Goal: Task Accomplishment & Management: Manage account settings

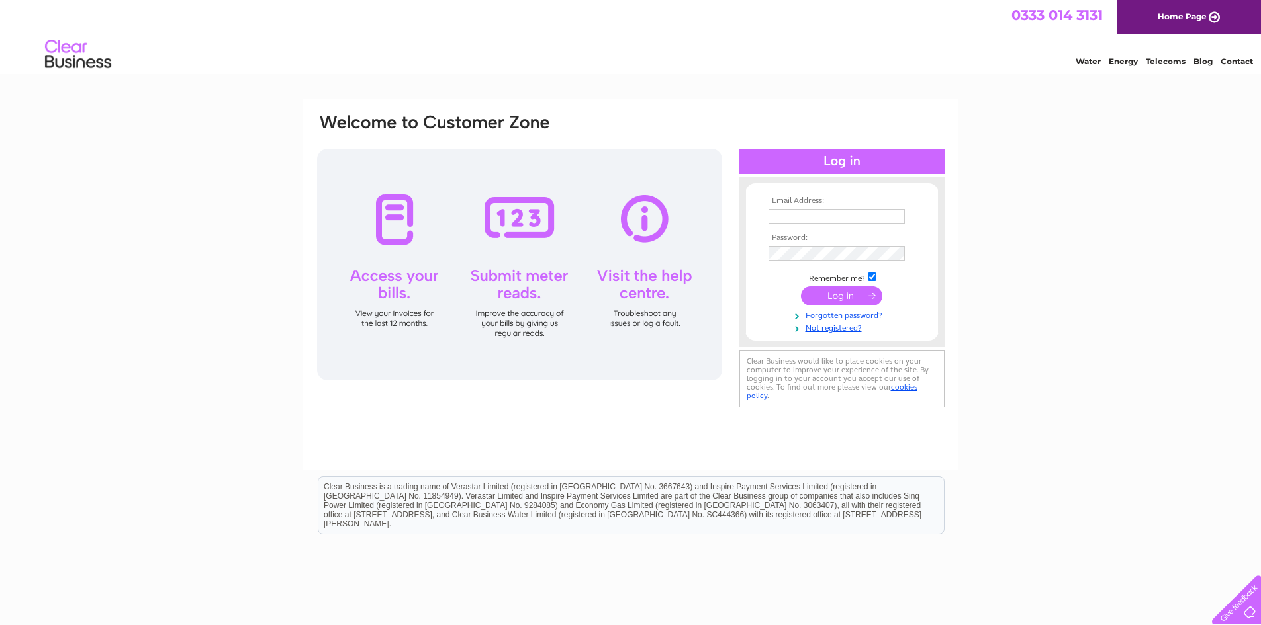
type input "jhaslettandsons@btconnect.com"
click at [853, 297] on input "submit" at bounding box center [841, 296] width 81 height 19
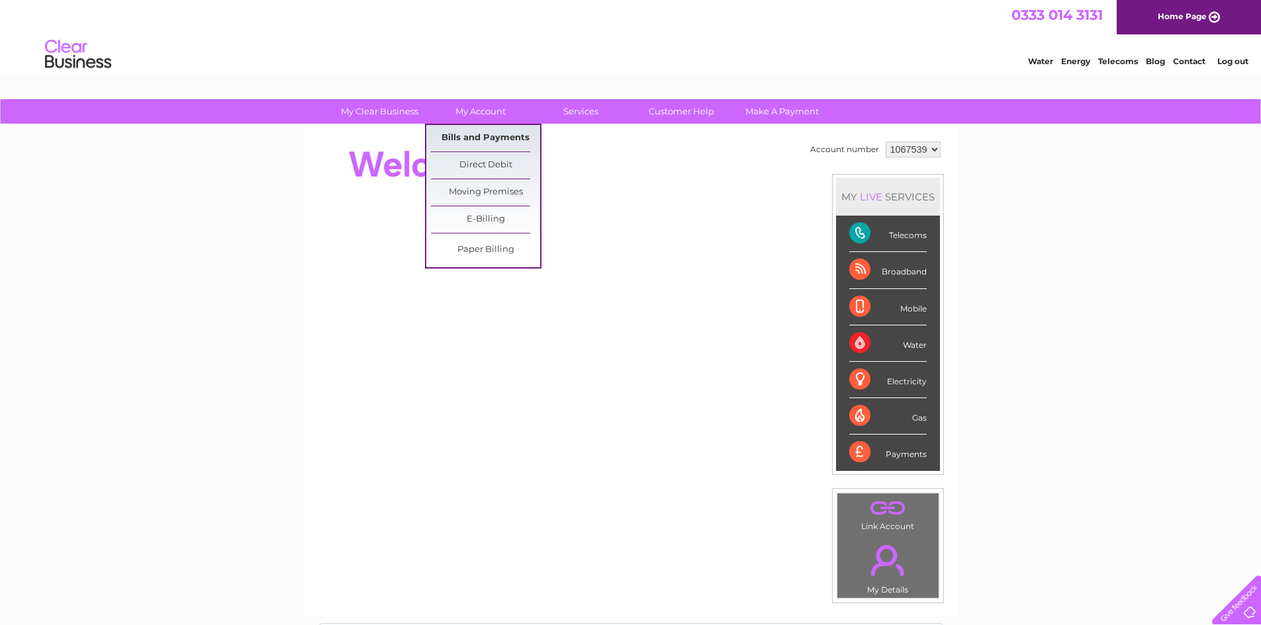
click at [492, 133] on link "Bills and Payments" at bounding box center [485, 138] width 109 height 26
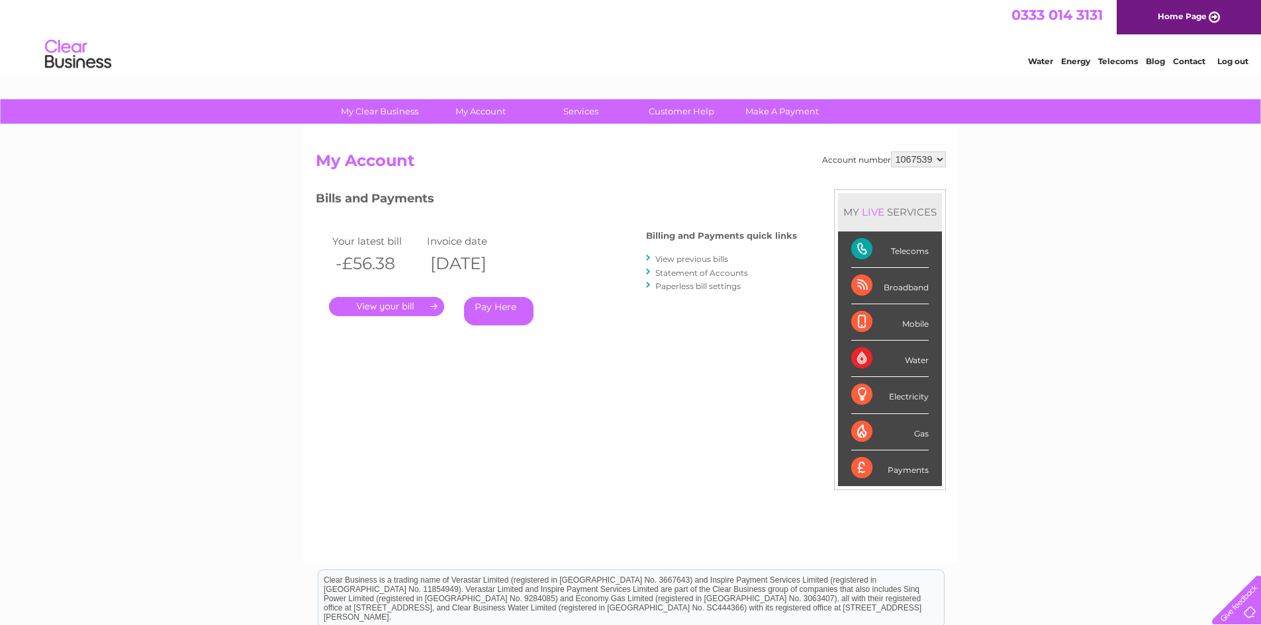
click at [384, 306] on link "." at bounding box center [386, 306] width 115 height 19
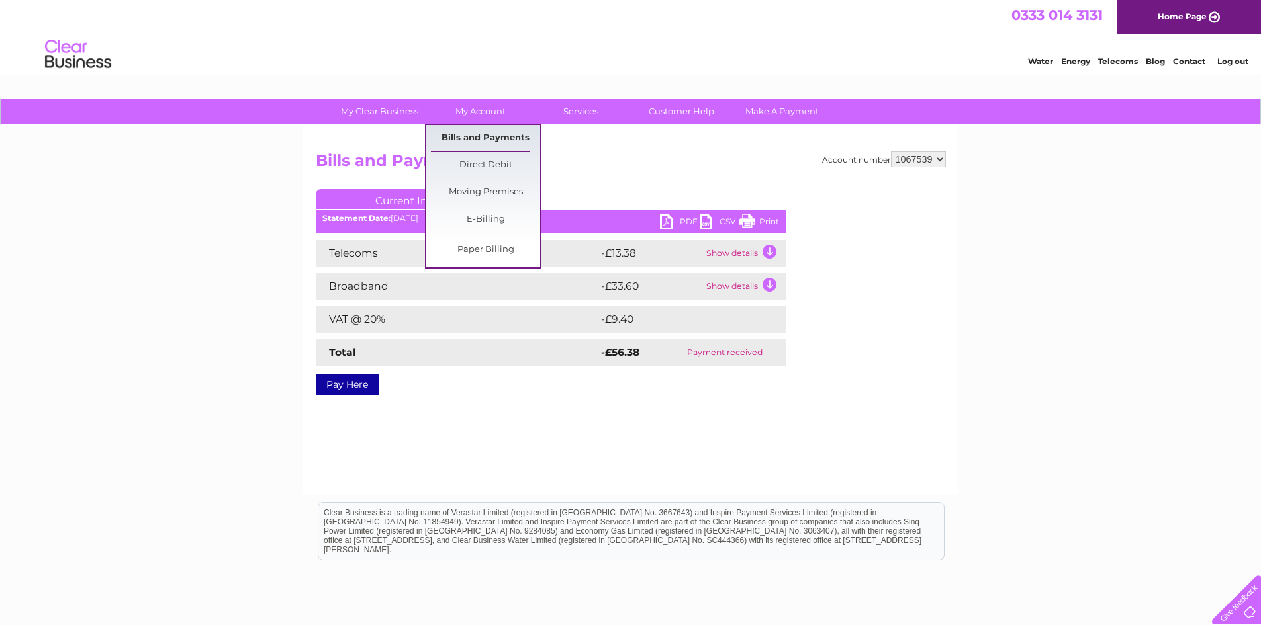
click at [475, 132] on link "Bills and Payments" at bounding box center [485, 138] width 109 height 26
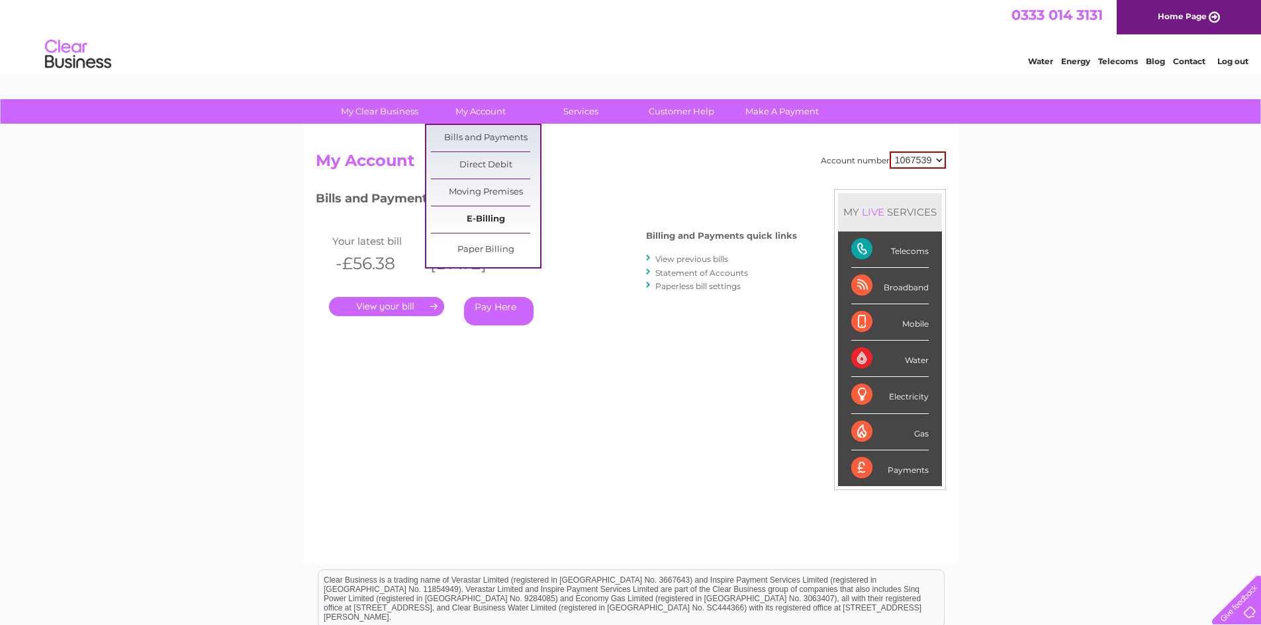
click at [486, 217] on link "E-Billing" at bounding box center [485, 220] width 109 height 26
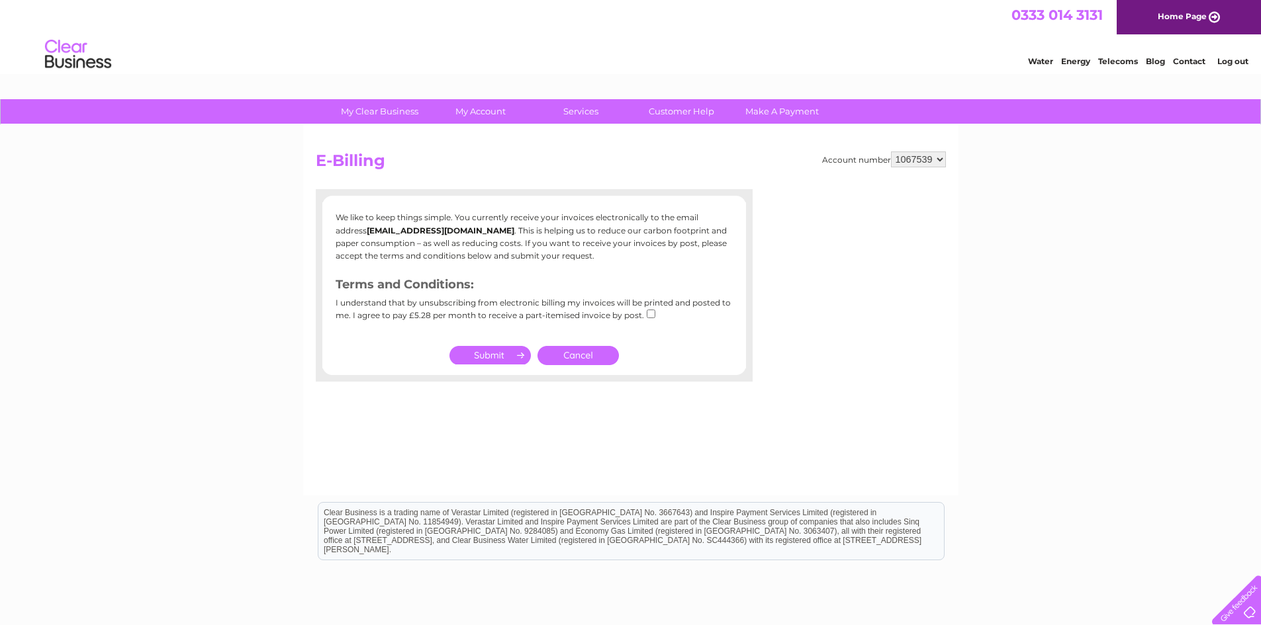
click at [583, 356] on link "Cancel" at bounding box center [577, 355] width 81 height 19
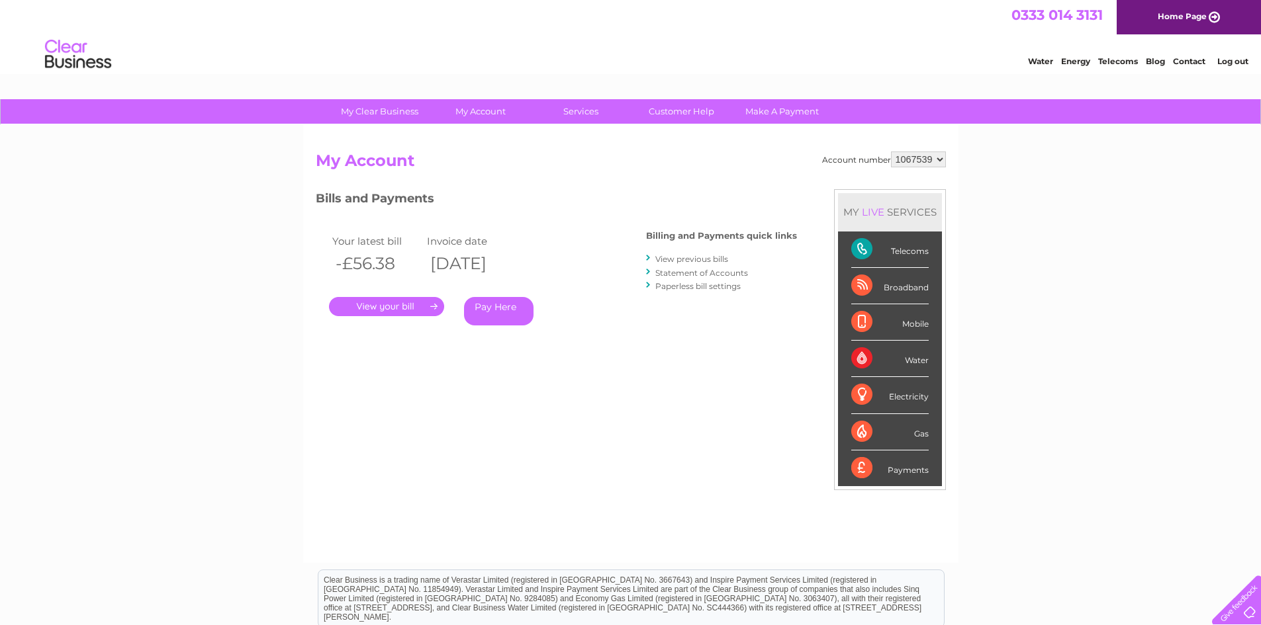
click at [675, 260] on link "View previous bills" at bounding box center [691, 259] width 73 height 10
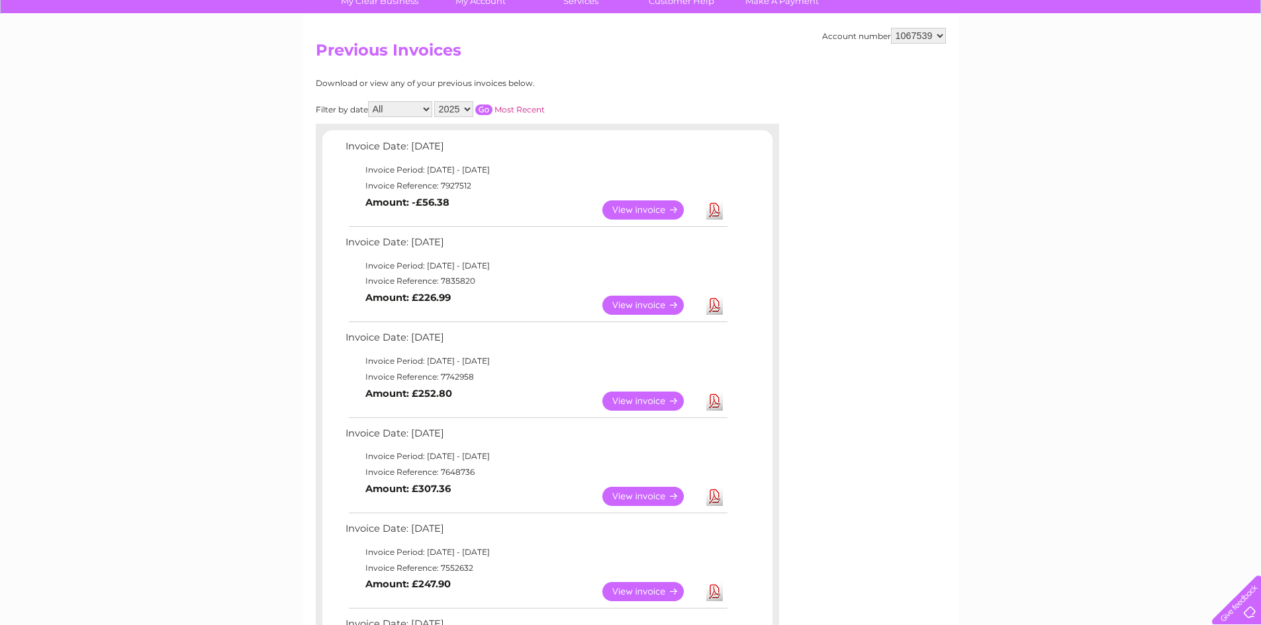
scroll to position [132, 0]
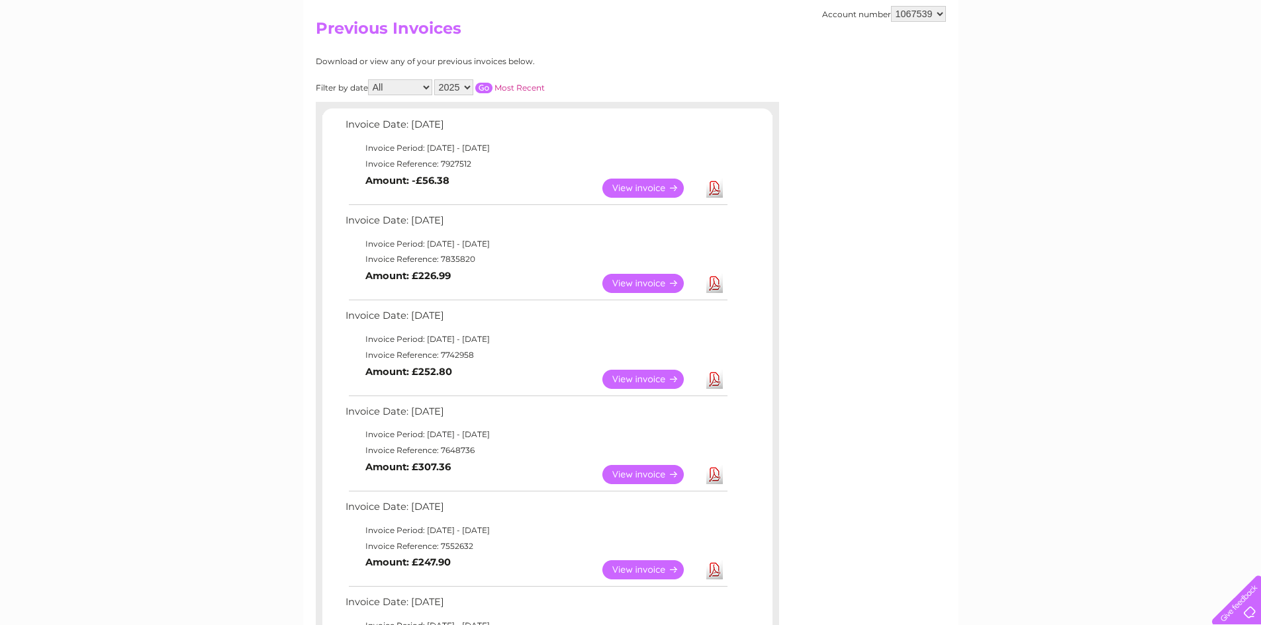
drag, startPoint x: 473, startPoint y: 356, endPoint x: 439, endPoint y: 355, distance: 33.8
click at [439, 355] on td "Invoice Reference: 7742958" at bounding box center [535, 355] width 387 height 16
copy td "7742958"
drag, startPoint x: 440, startPoint y: 260, endPoint x: 471, endPoint y: 260, distance: 31.1
click at [471, 260] on td "Invoice Reference: 7835820" at bounding box center [535, 260] width 387 height 16
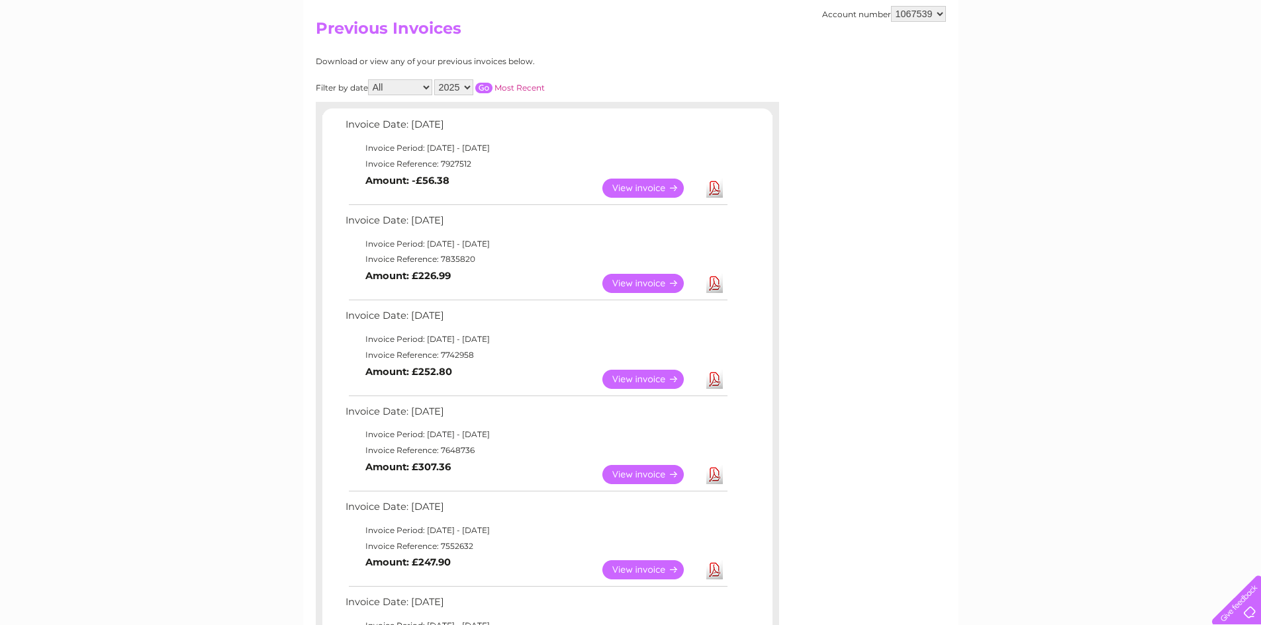
copy td "7835820"
drag, startPoint x: 441, startPoint y: 166, endPoint x: 468, endPoint y: 166, distance: 26.5
click at [468, 166] on td "Invoice Reference: 7927512" at bounding box center [535, 164] width 387 height 16
copy td "7927512"
